Goal: Information Seeking & Learning: Learn about a topic

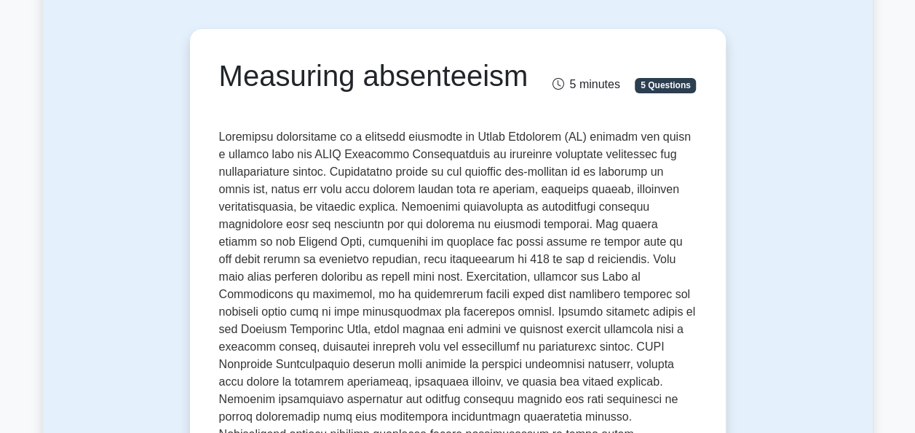
scroll to position [146, 0]
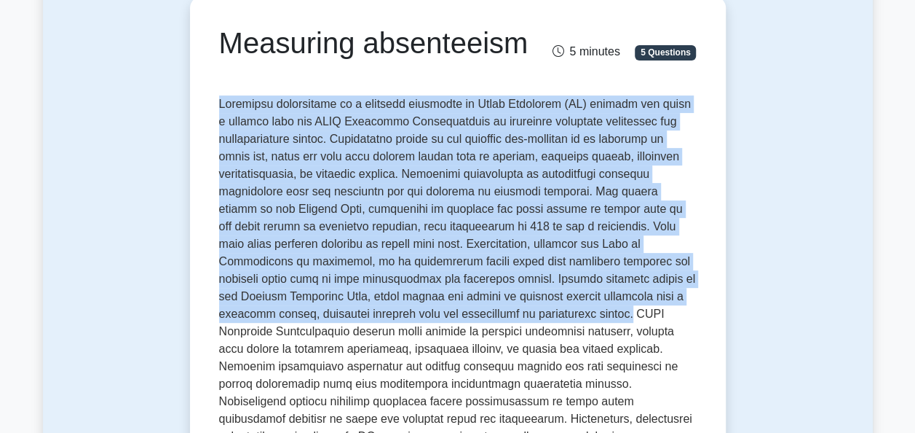
drag, startPoint x: 220, startPoint y: 138, endPoint x: 533, endPoint y: 345, distance: 375.2
click at [533, 345] on p at bounding box center [458, 334] width 478 height 478
copy p "Measuring absenteeism is a critical component of Human Resources (HR) metrics a…"
click at [414, 244] on p at bounding box center [458, 334] width 478 height 478
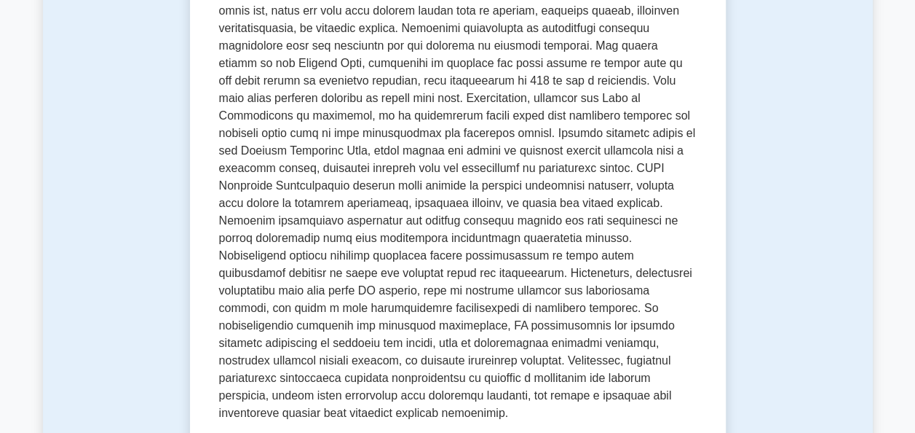
scroll to position [364, 0]
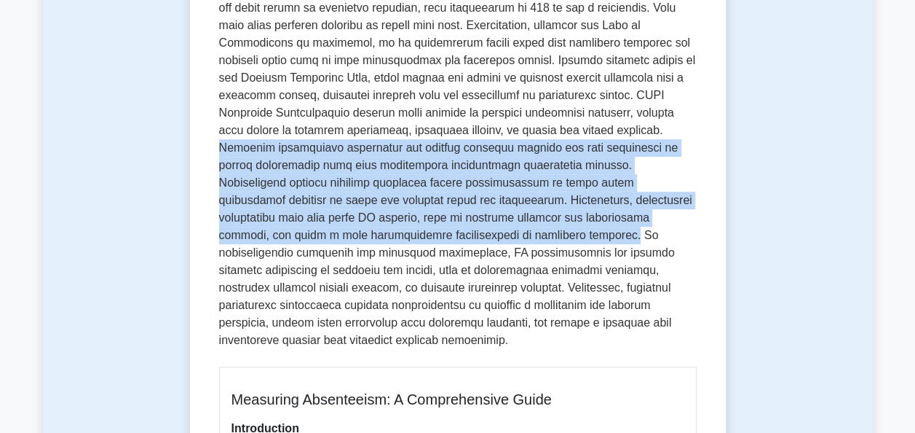
drag, startPoint x: 543, startPoint y: 165, endPoint x: 336, endPoint y: 274, distance: 233.9
click at [336, 274] on p at bounding box center [458, 116] width 478 height 478
copy p "Advanced measurement techniques may include employee surveys and exit interview…"
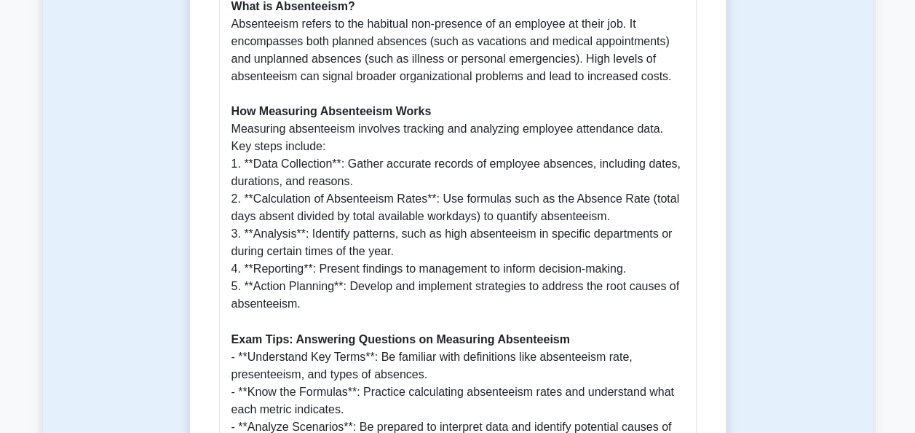
scroll to position [1019, 0]
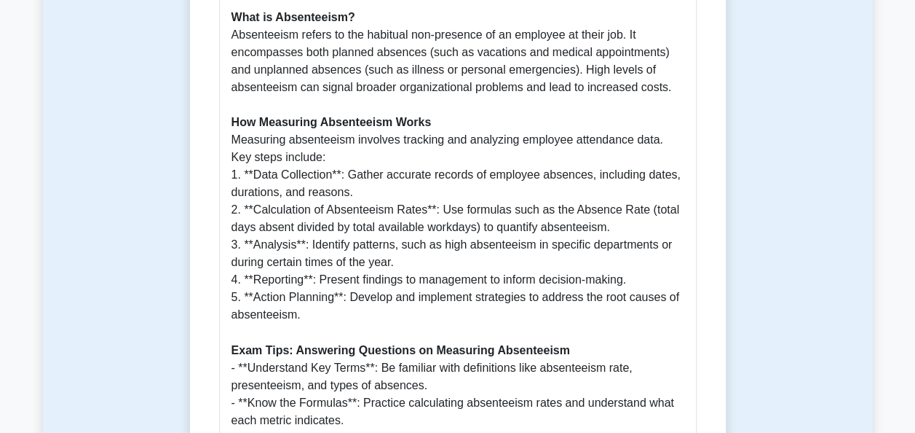
click at [498, 109] on p "Introduction Measuring absenteeism is a critical aspect of Human Resources (HR)…" at bounding box center [458, 174] width 453 height 821
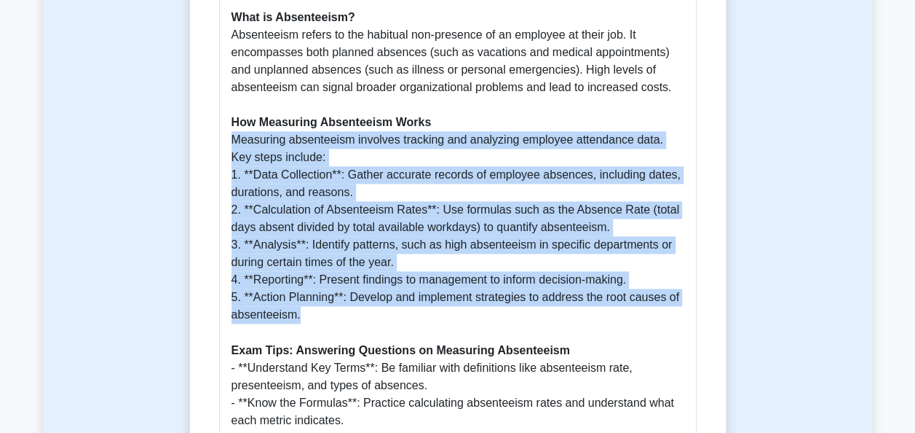
drag, startPoint x: 231, startPoint y: 162, endPoint x: 561, endPoint y: 323, distance: 367.3
click at [561, 323] on p "Introduction Measuring absenteeism is a critical aspect of Human Resources (HR)…" at bounding box center [458, 174] width 453 height 821
copy p "Measuring absenteeism involves tracking and analyzing employee attendance data.…"
